Goal: Find contact information: Find contact information

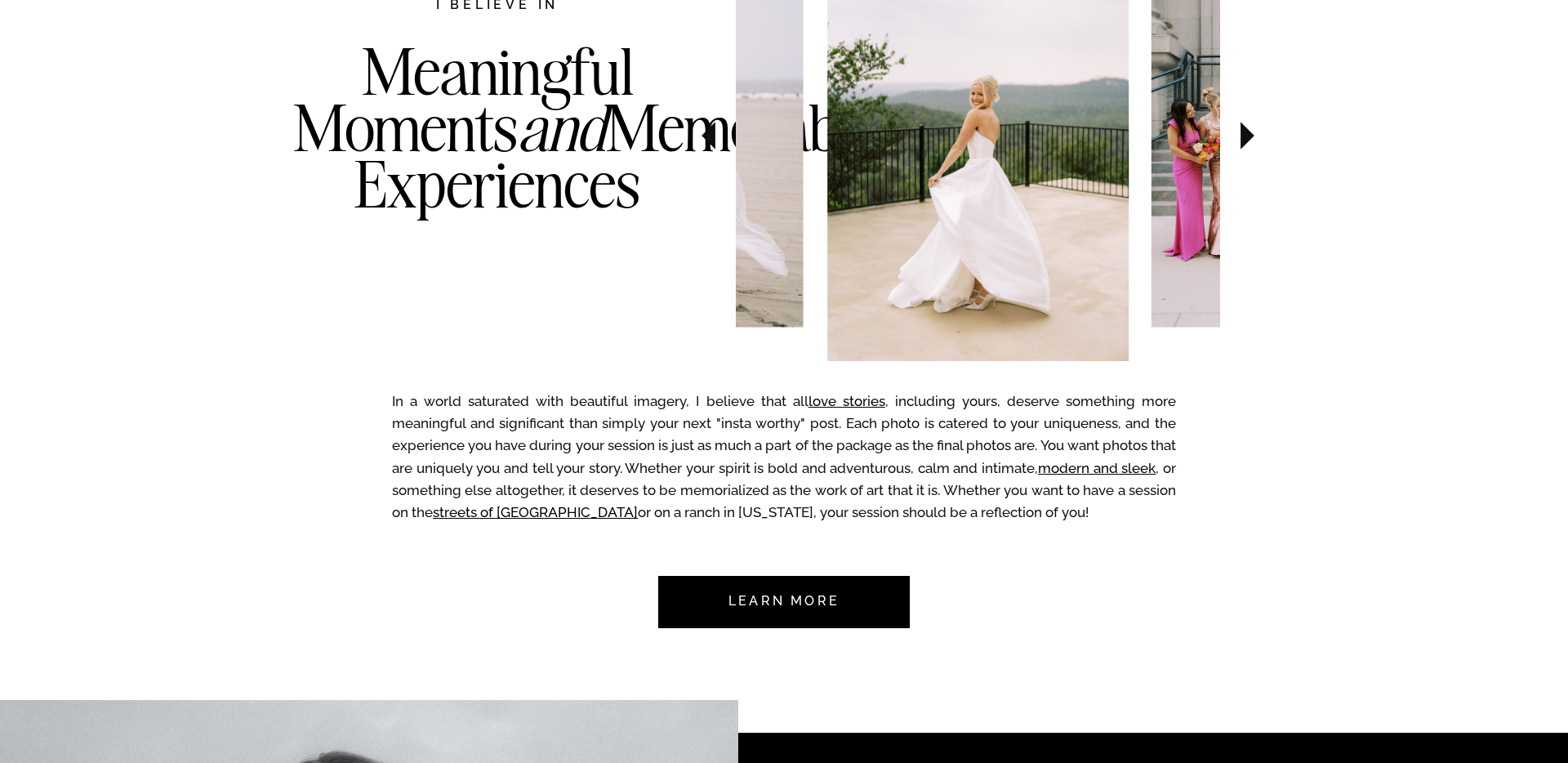
scroll to position [850, 0]
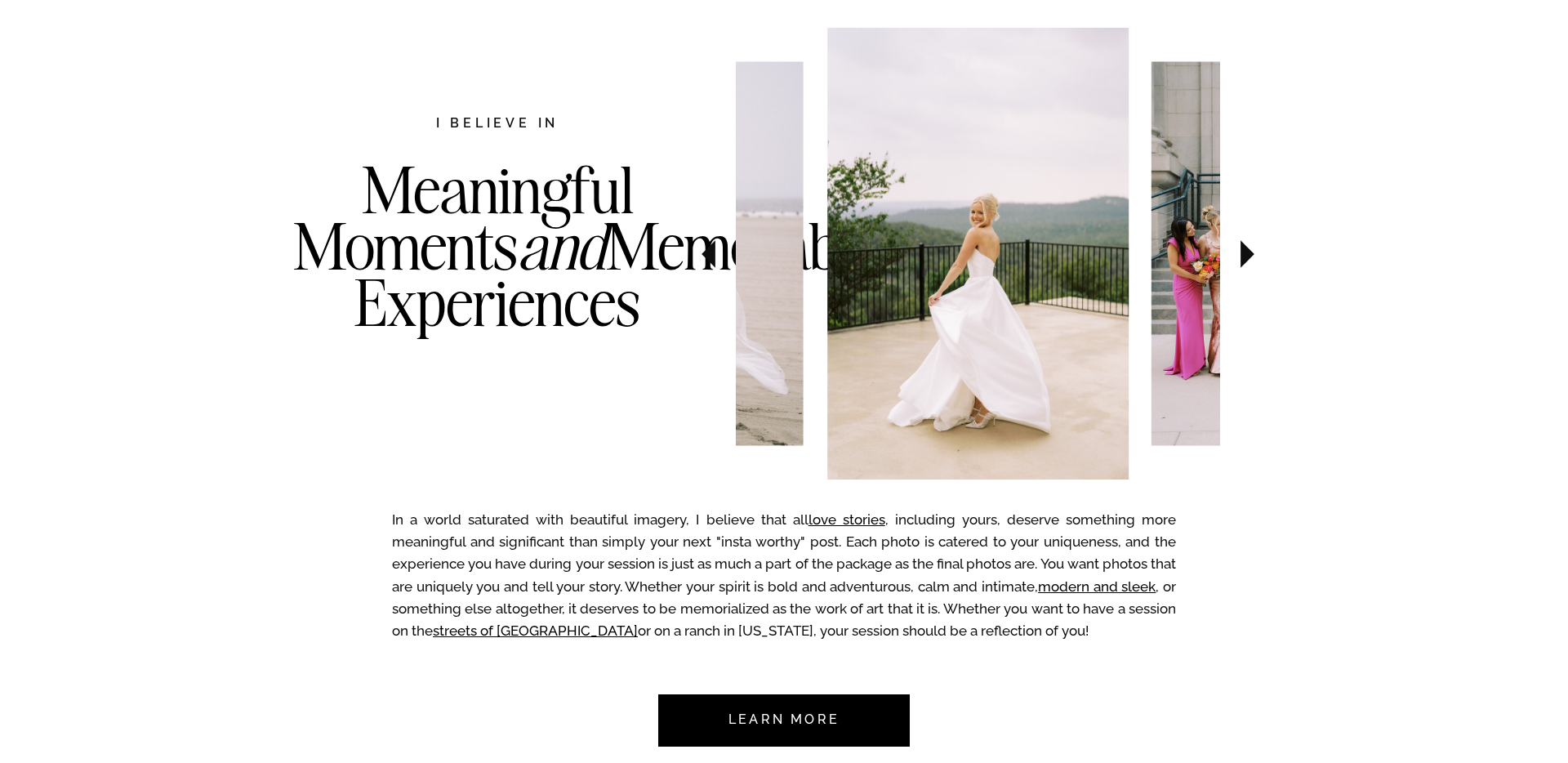
click at [1247, 259] on icon at bounding box center [1247, 254] width 14 height 28
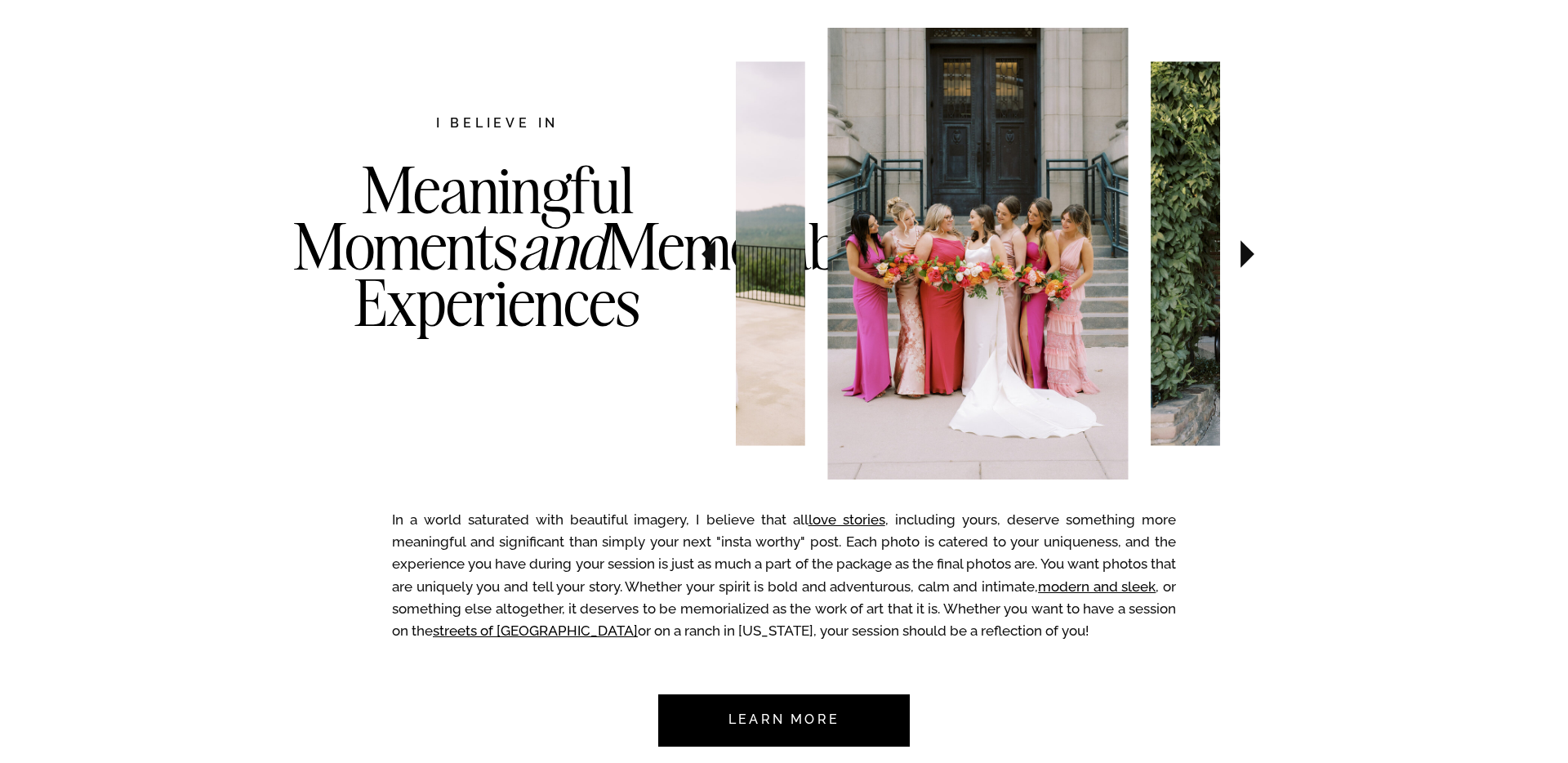
click at [1242, 256] on icon at bounding box center [1247, 254] width 14 height 28
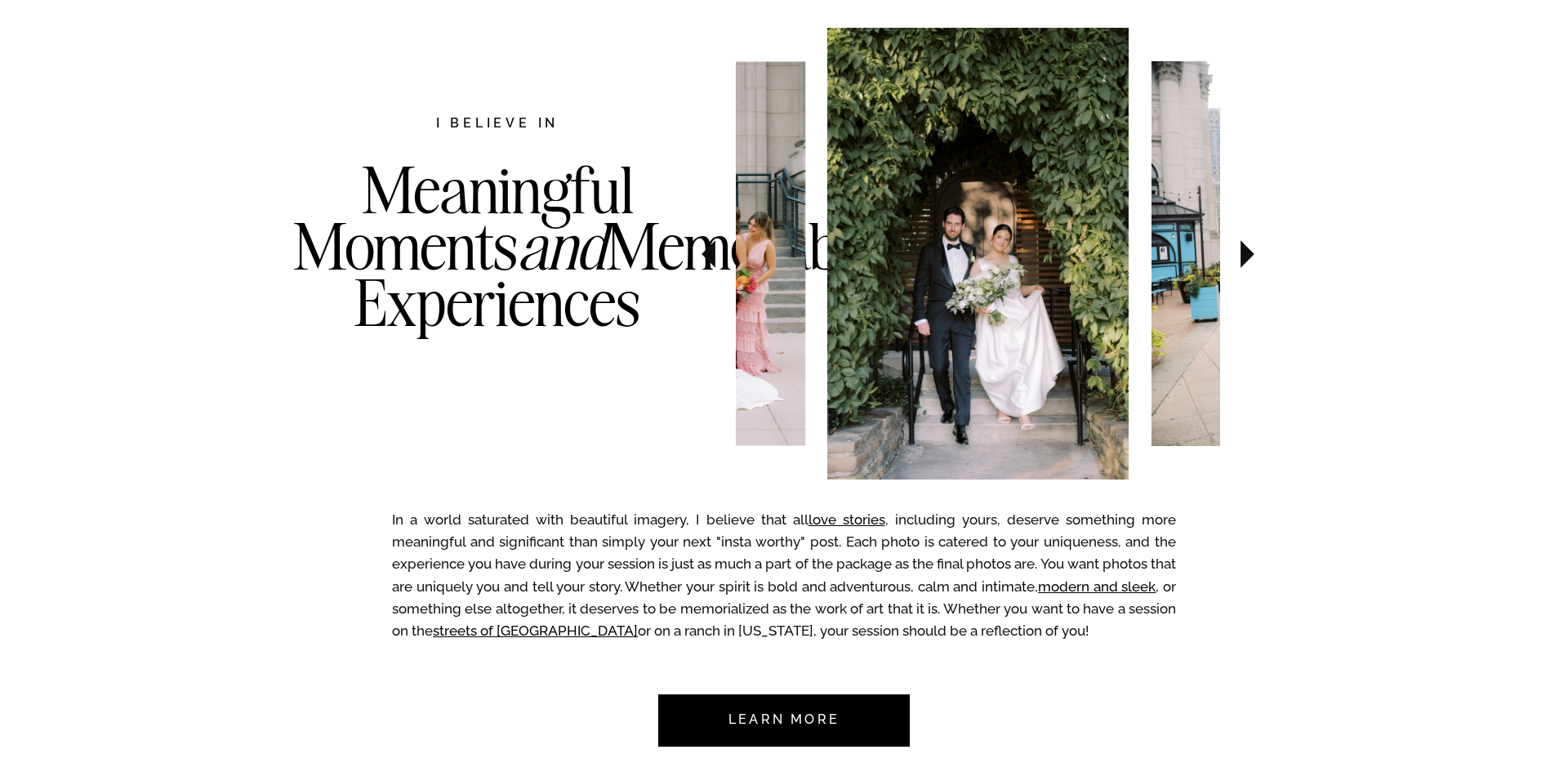
click at [1241, 256] on icon at bounding box center [1247, 254] width 14 height 28
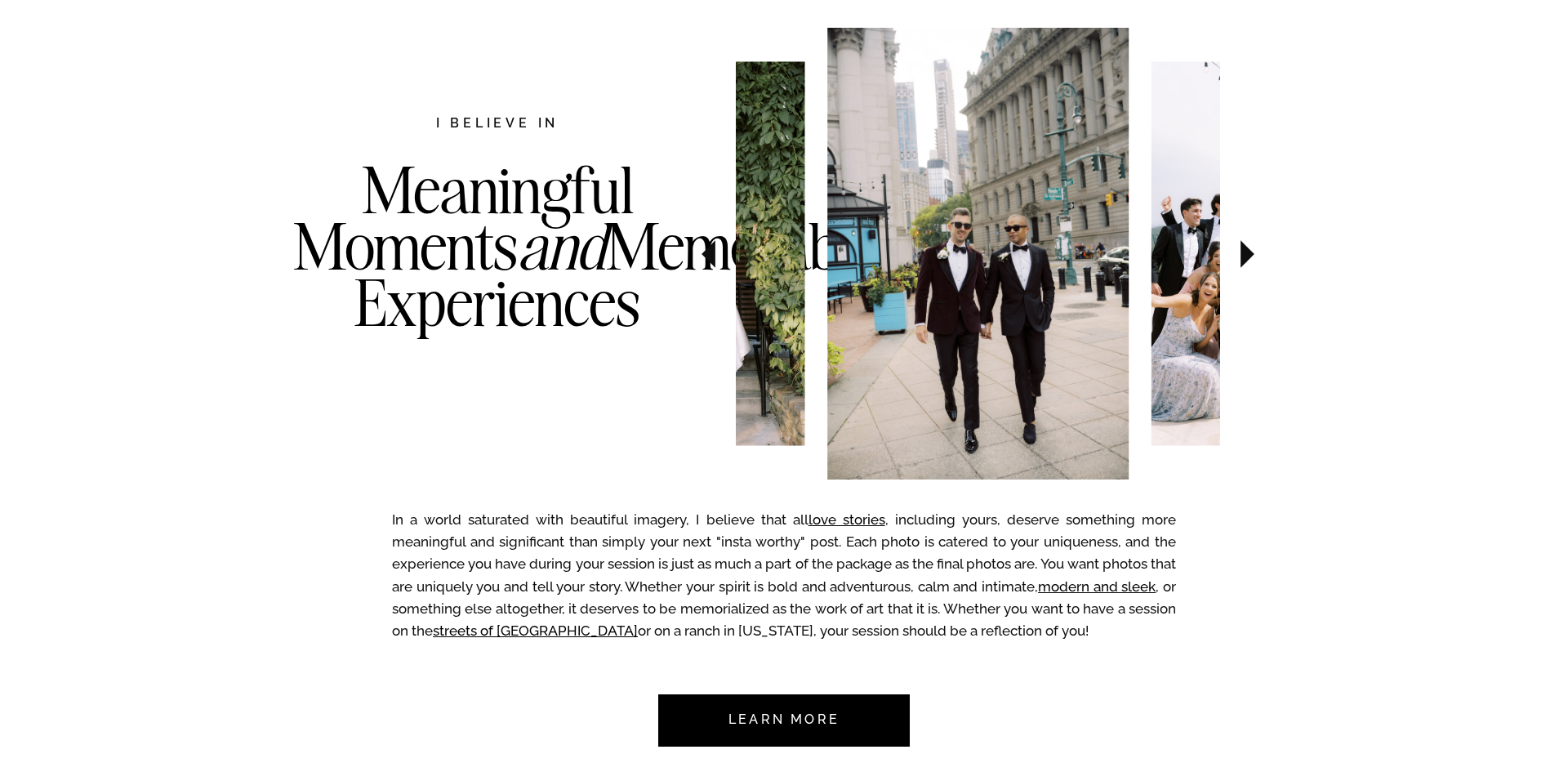
click at [1241, 256] on icon at bounding box center [1247, 254] width 14 height 28
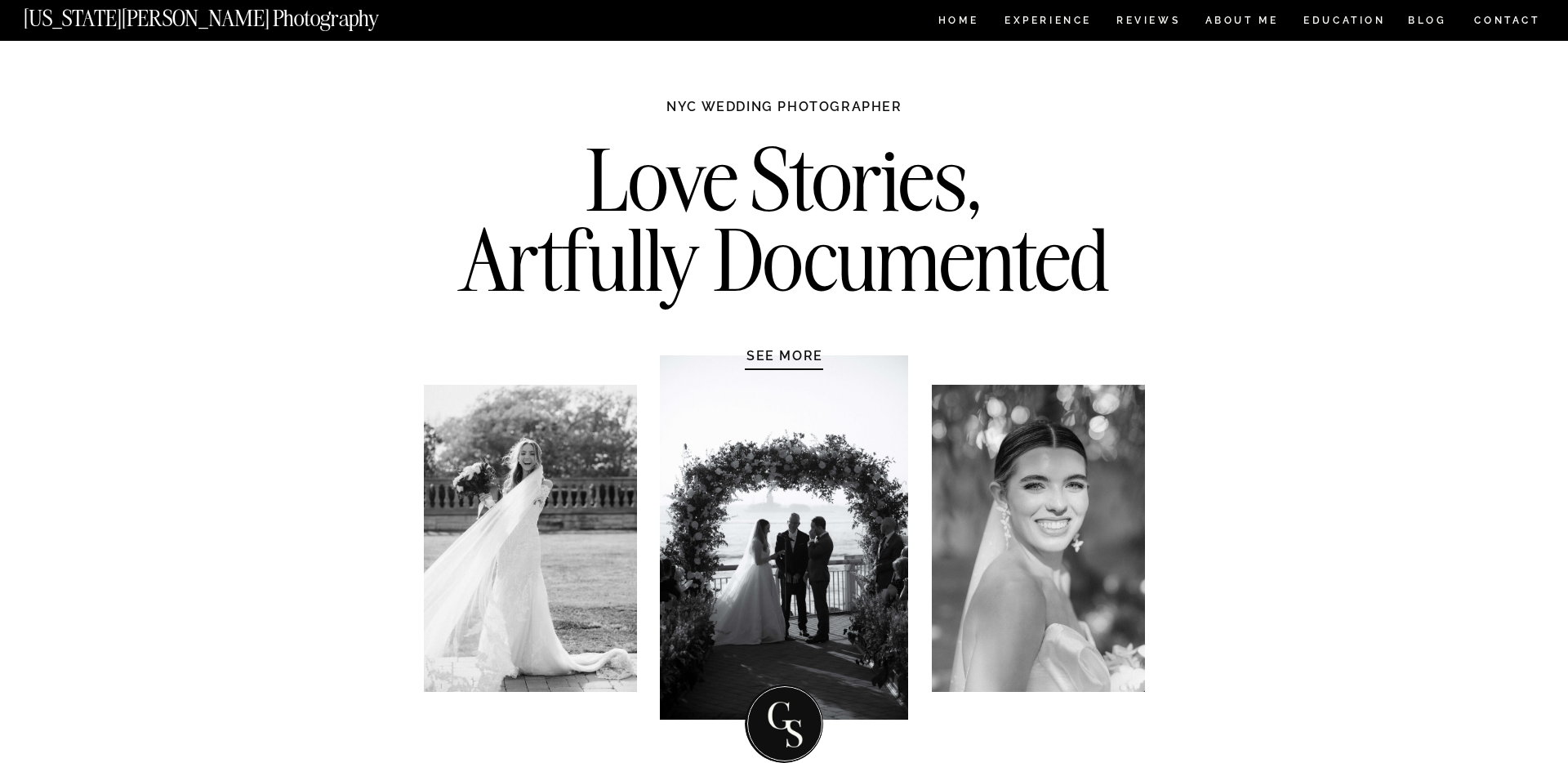
scroll to position [0, 0]
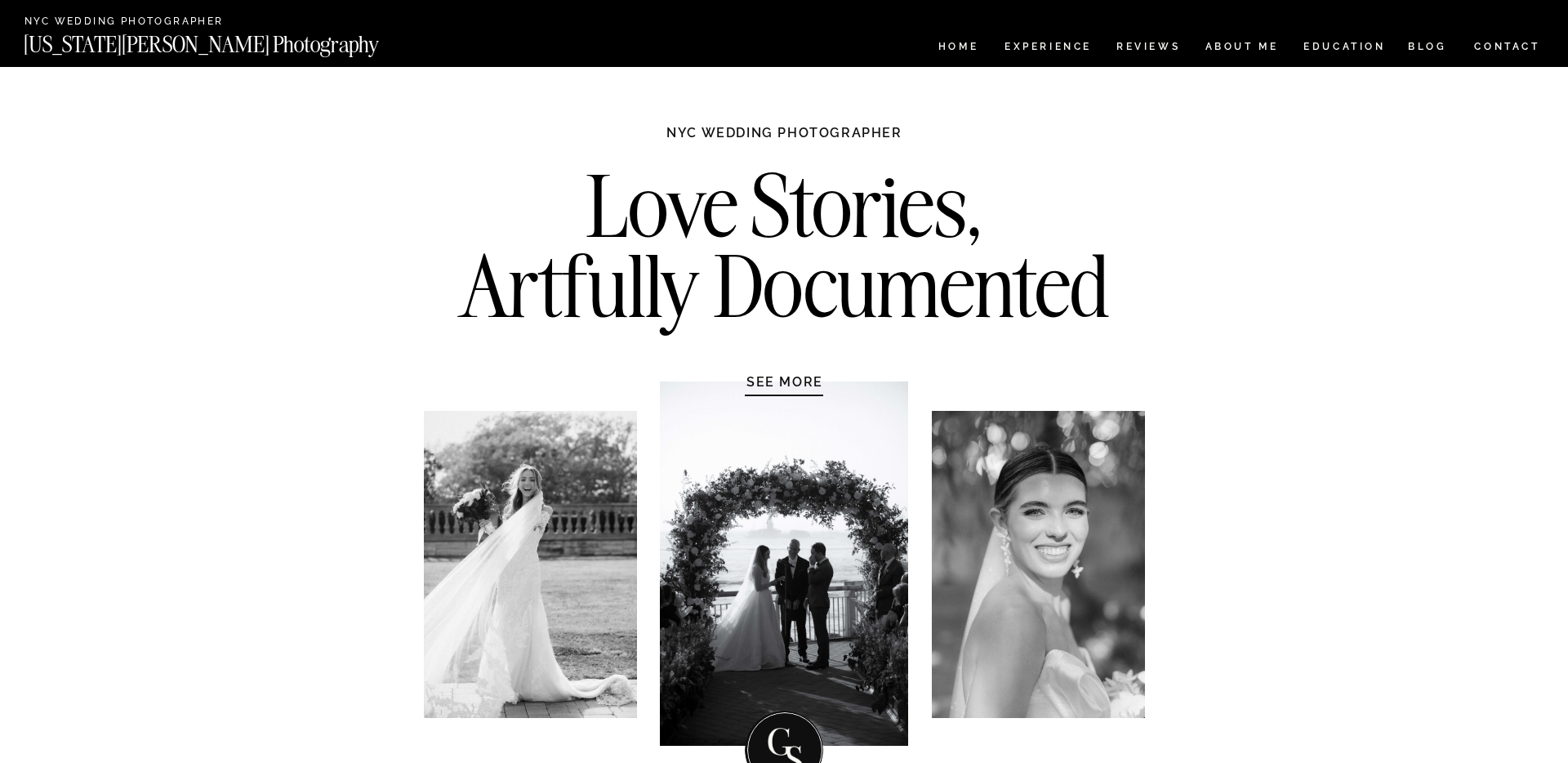
click at [1243, 42] on nav "ABOUT ME" at bounding box center [1242, 48] width 75 height 14
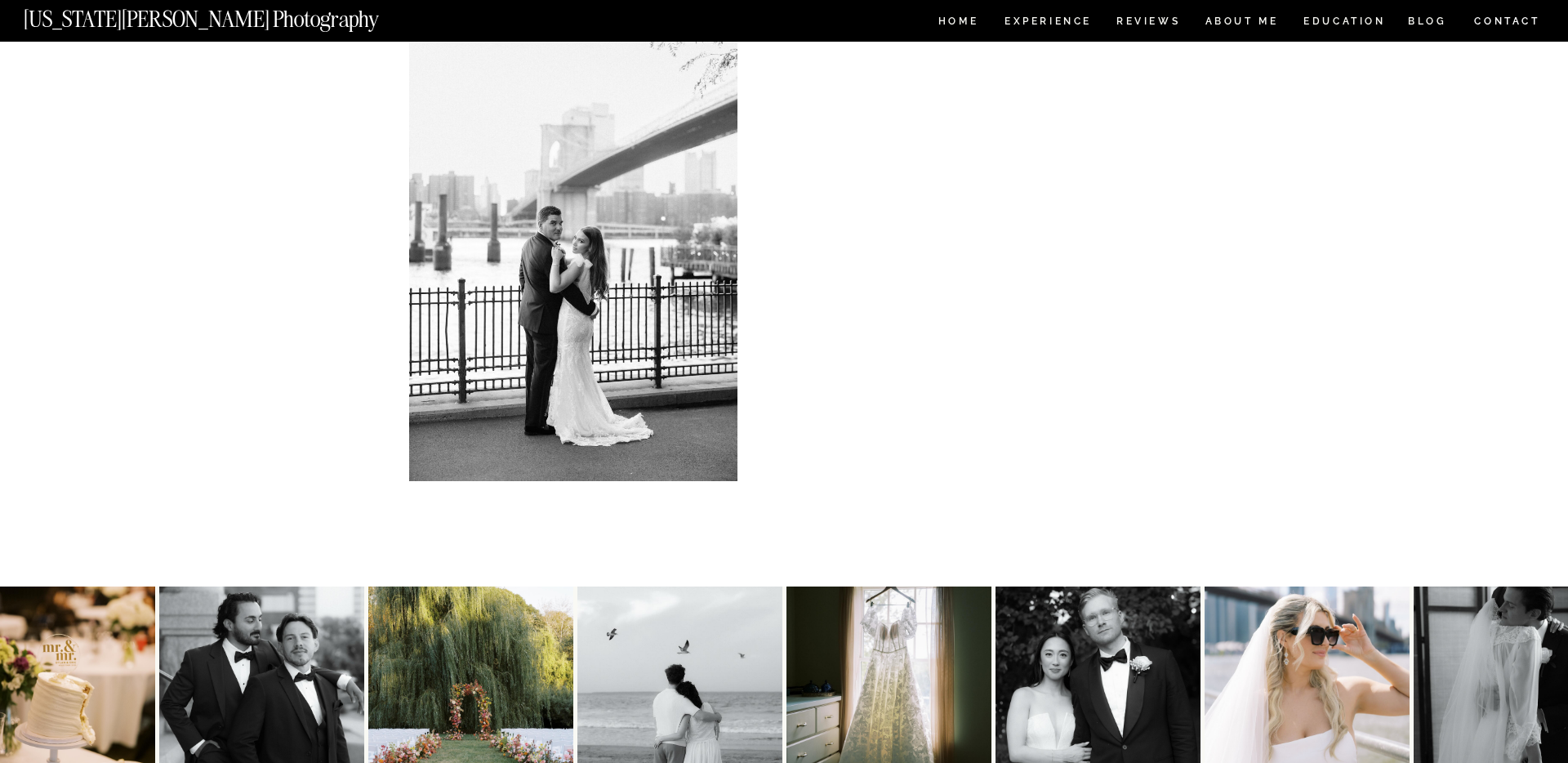
scroll to position [3456, 0]
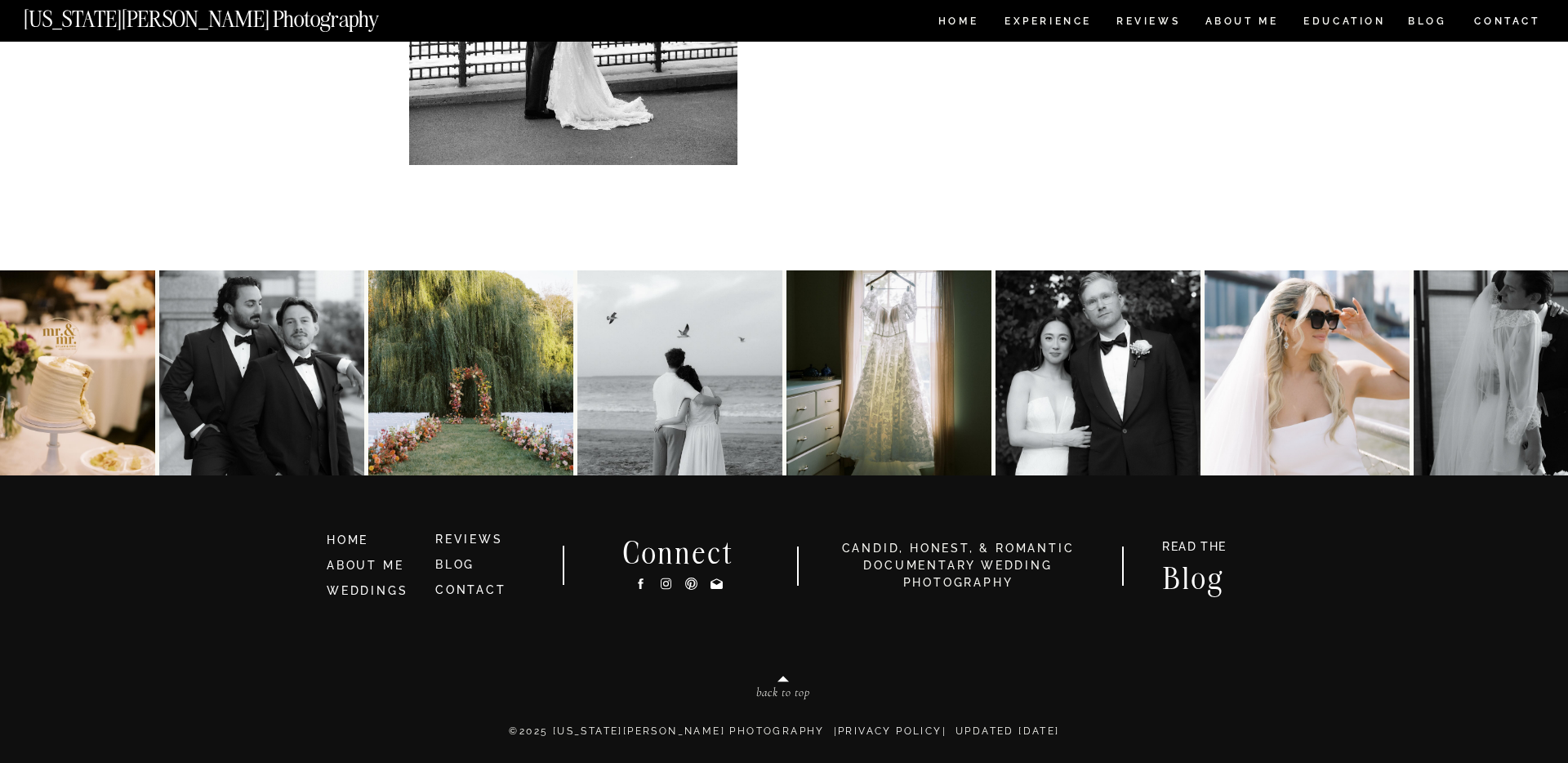
click at [716, 582] on icon at bounding box center [717, 584] width 14 height 17
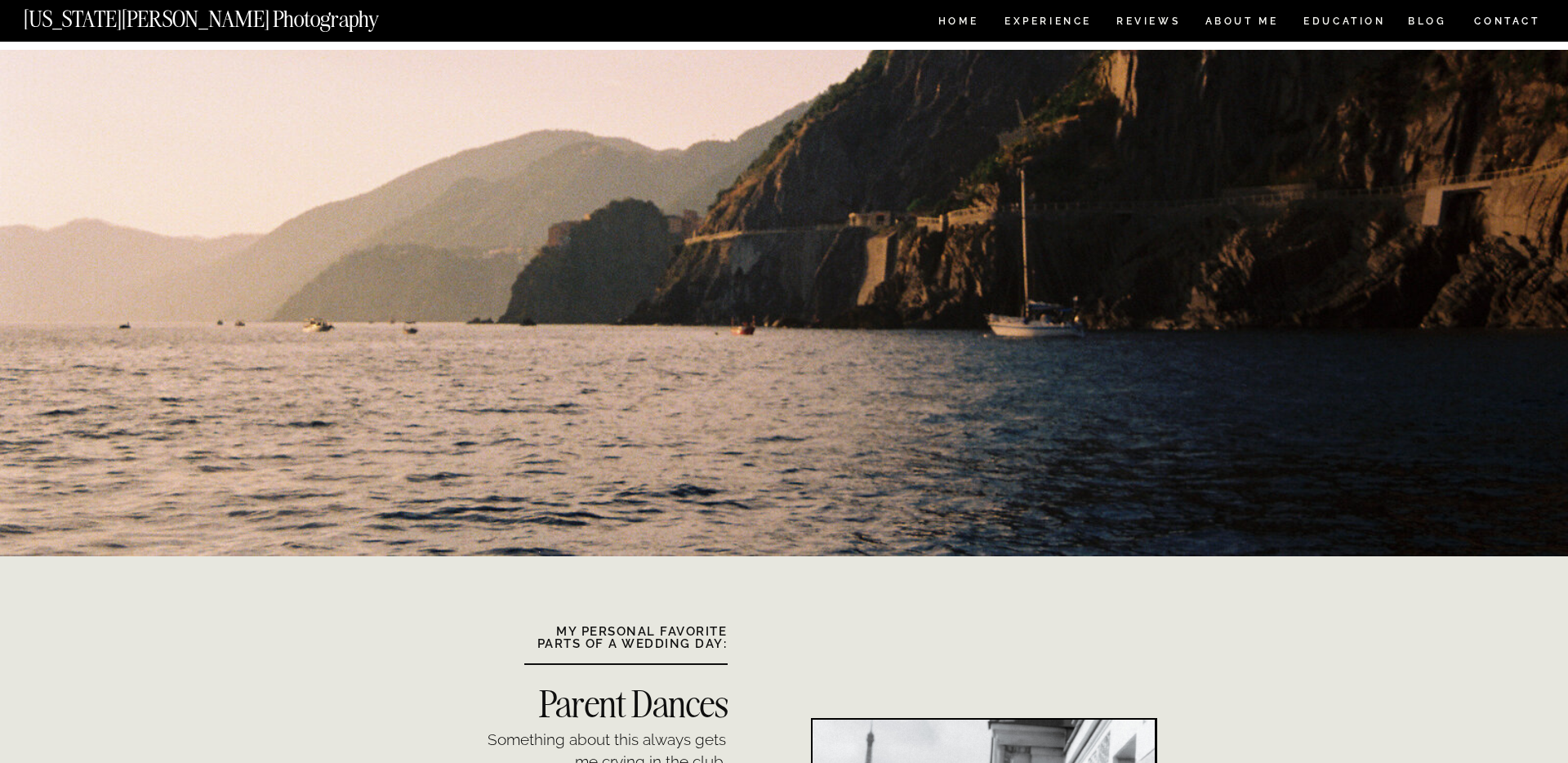
scroll to position [0, 0]
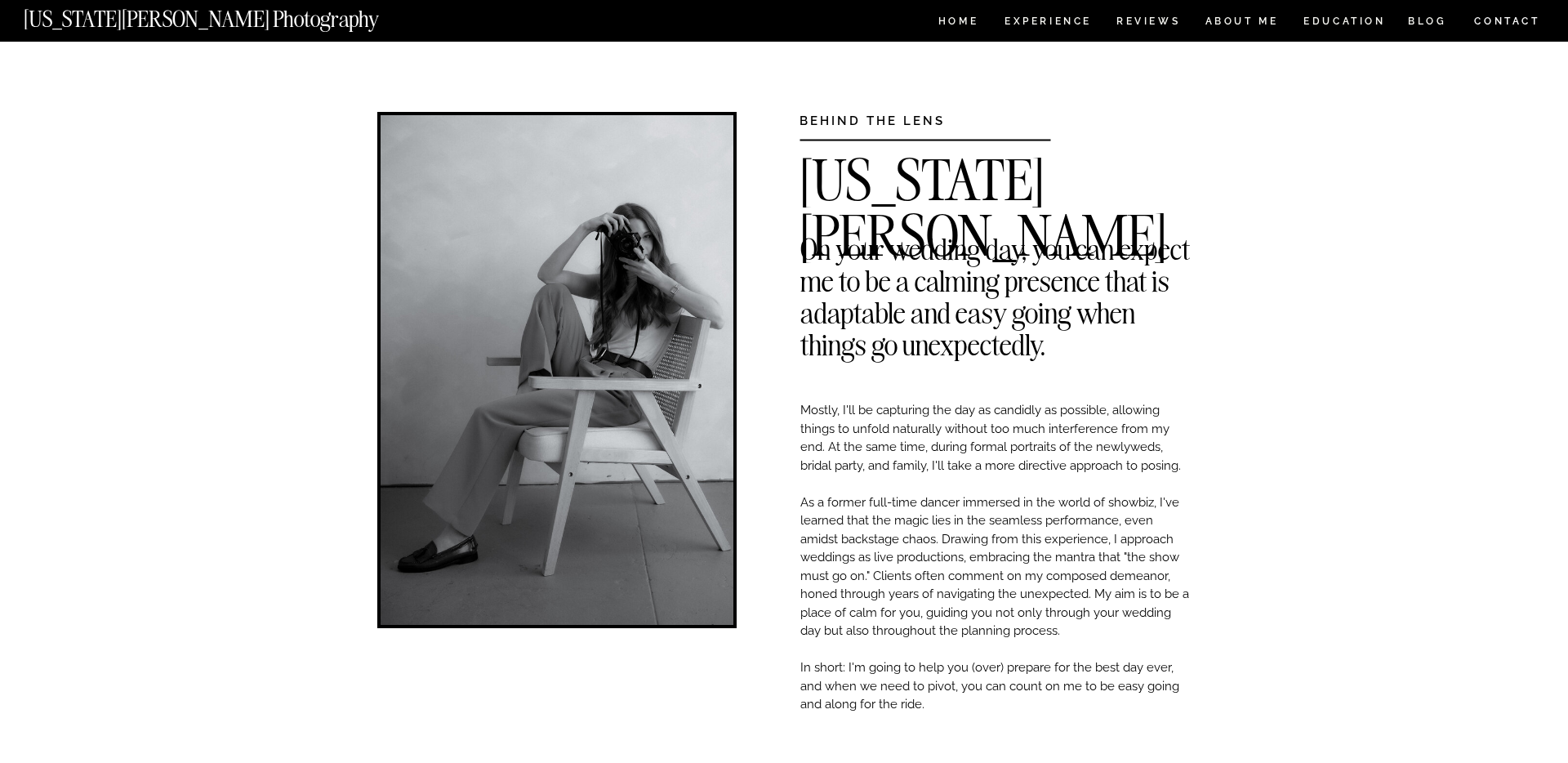
click at [225, 12] on nav "[US_STATE][PERSON_NAME] Photography" at bounding box center [229, 15] width 410 height 14
